Goal: Task Accomplishment & Management: Complete application form

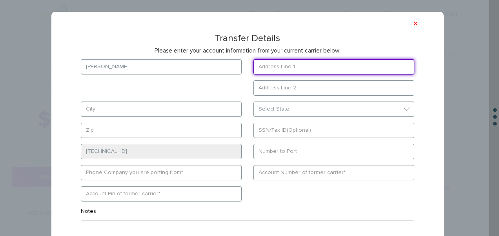
scroll to position [314, 0]
paste input "[STREET_ADDRESS]"
type input "[STREET_ADDRESS]"
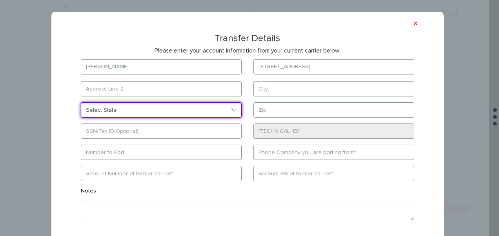
click at [279, 112] on form "[PERSON_NAME] [STREET_ADDRESS] Select State [US_STATE][GEOGRAPHIC_DATA] [US_STA…" at bounding box center [247, 157] width 357 height 197
click at [81, 102] on select "Select State [US_STATE][GEOGRAPHIC_DATA] [US_STATE] [US_STATE] [US_STATE] [US_S…" at bounding box center [161, 109] width 161 height 15
click at [180, 102] on select "Select State [US_STATE][GEOGRAPHIC_DATA] [US_STATE] [US_STATE] [US_STATE] [US_S…" at bounding box center [161, 109] width 161 height 15
select select "NY"
click at [81, 102] on select "Select State [US_STATE][GEOGRAPHIC_DATA] [US_STATE] [US_STATE] [US_STATE] [US_S…" at bounding box center [161, 109] width 161 height 15
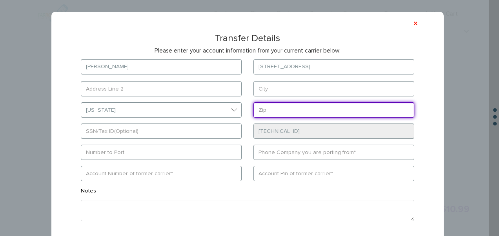
click at [315, 114] on input "text" at bounding box center [334, 109] width 161 height 15
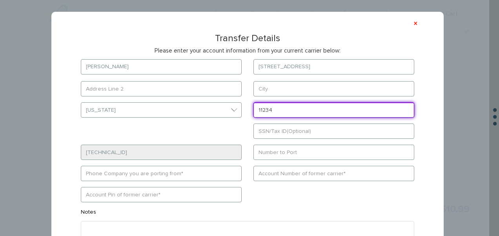
type input "11234"
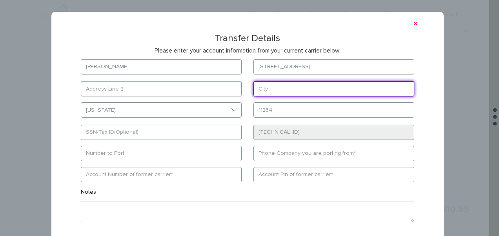
click at [299, 89] on input "text" at bounding box center [334, 88] width 161 height 15
type input "[GEOGRAPHIC_DATA]"
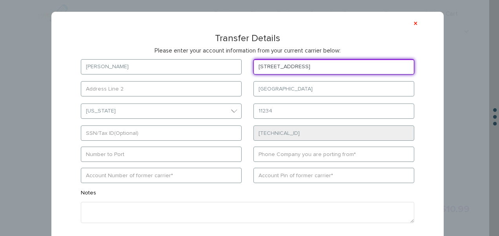
drag, startPoint x: 360, startPoint y: 67, endPoint x: 296, endPoint y: 62, distance: 64.1
click at [296, 62] on input "[STREET_ADDRESS]" at bounding box center [334, 66] width 161 height 15
type input "[STREET_ADDRESS]"
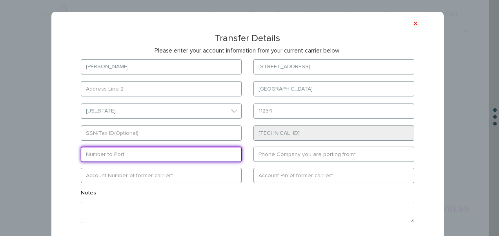
click at [179, 160] on input "text" at bounding box center [161, 154] width 161 height 15
paste input "9296786647"
type input "9296786647"
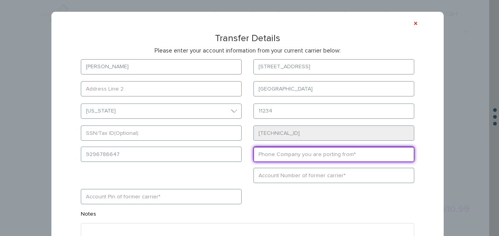
paste input "391340625033"
type input "391340625033"
drag, startPoint x: 303, startPoint y: 155, endPoint x: 254, endPoint y: 154, distance: 48.7
click at [254, 154] on input "391340625033" at bounding box center [334, 154] width 161 height 15
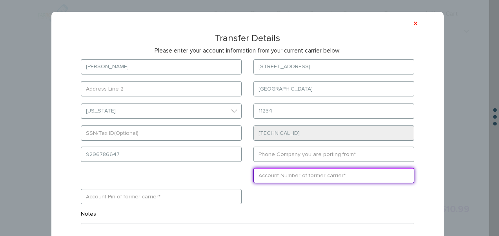
drag, startPoint x: 212, startPoint y: 199, endPoint x: 330, endPoint y: 177, distance: 120.4
click at [330, 177] on input "text" at bounding box center [334, 175] width 161 height 15
paste input "391340625033"
type input "391340625033"
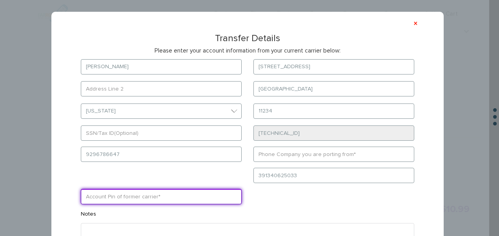
click at [232, 198] on input "text" at bounding box center [161, 196] width 161 height 15
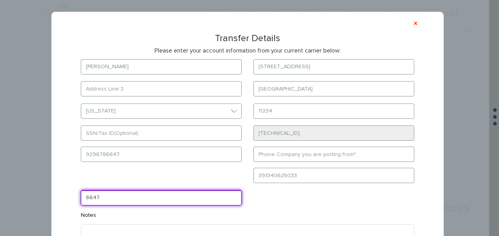
type input "6647"
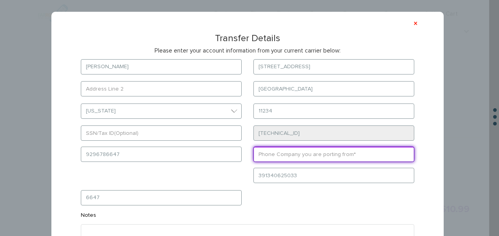
click at [290, 159] on input "text" at bounding box center [334, 154] width 161 height 15
type input "Ultra Mobile"
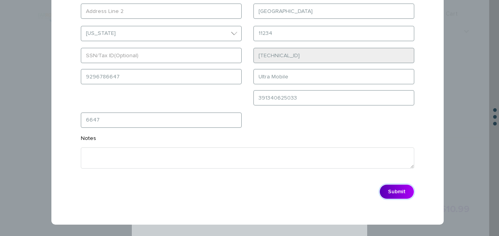
click at [392, 187] on button "Submit" at bounding box center [396, 191] width 35 height 15
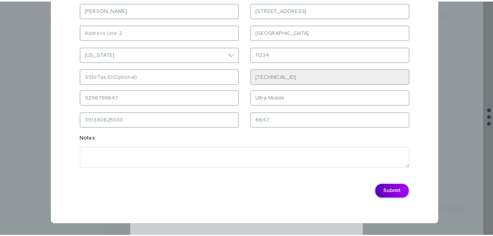
scroll to position [57, 0]
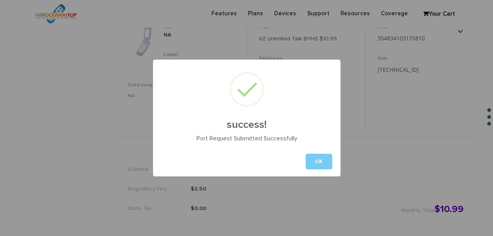
click at [327, 162] on button "OK" at bounding box center [319, 162] width 27 height 16
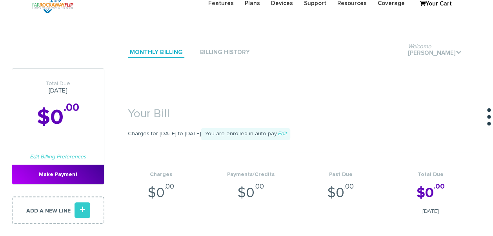
scroll to position [0, 0]
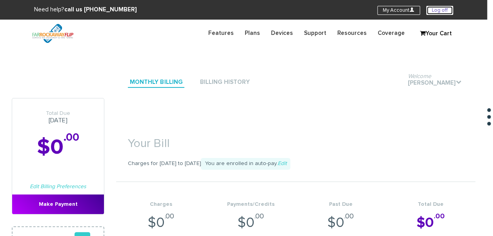
click at [432, 12] on link "Log off" at bounding box center [440, 10] width 27 height 9
